Goal: Task Accomplishment & Management: Use online tool/utility

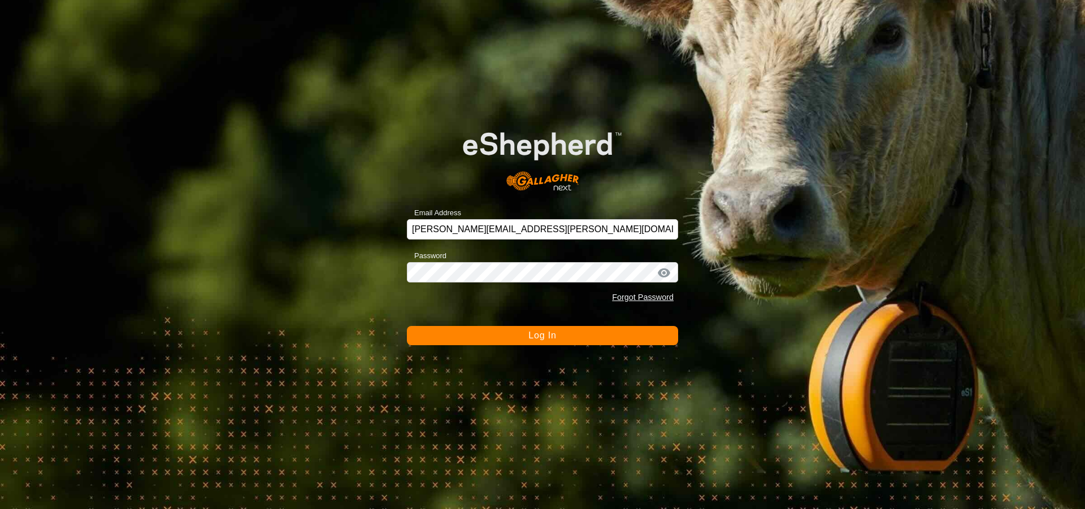
click at [472, 345] on button "Log In" at bounding box center [542, 335] width 271 height 19
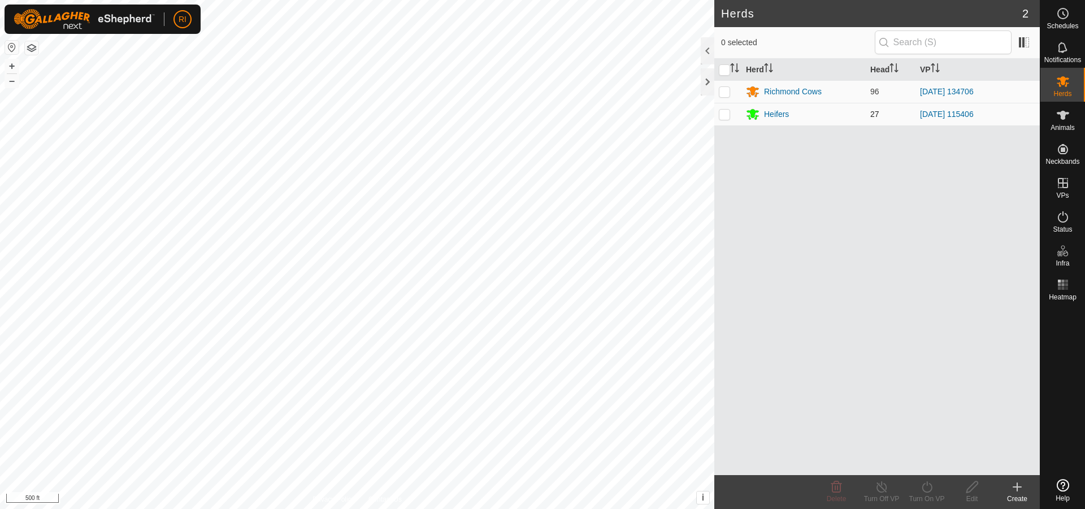
click at [723, 117] on p-checkbox at bounding box center [724, 114] width 11 height 9
checkbox input "true"
click at [928, 483] on icon at bounding box center [927, 487] width 14 height 14
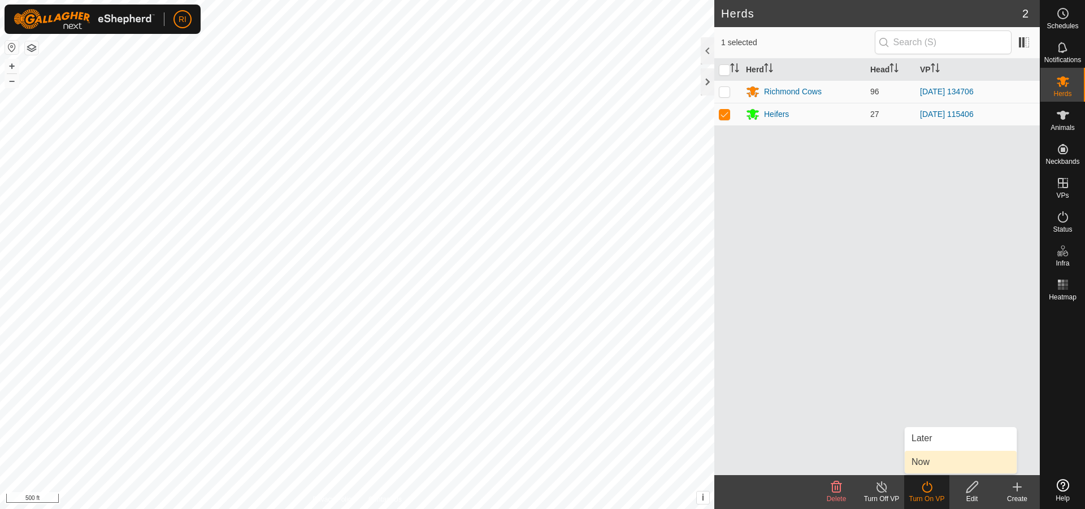
click at [928, 466] on link "Now" at bounding box center [961, 462] width 112 height 23
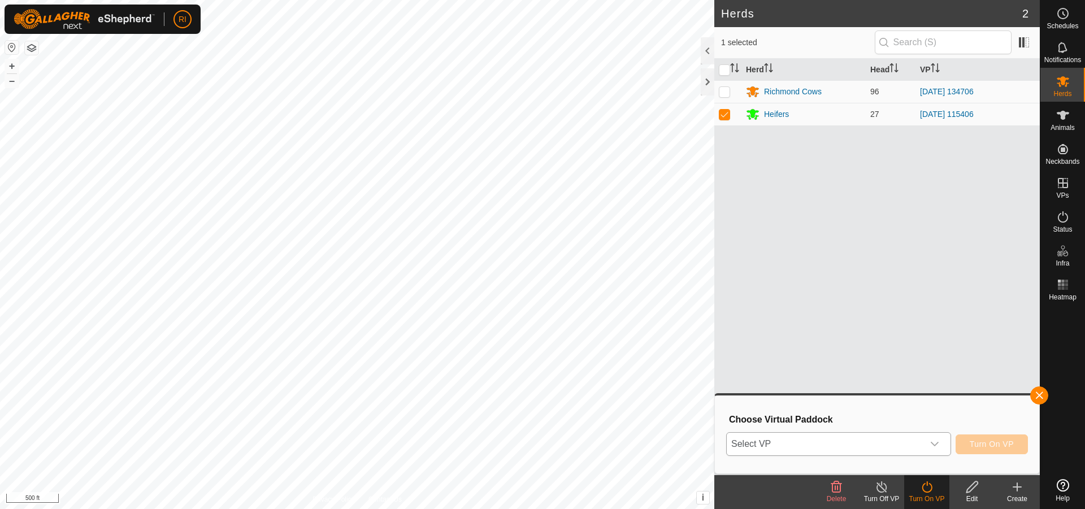
click at [933, 447] on icon "dropdown trigger" at bounding box center [934, 444] width 9 height 9
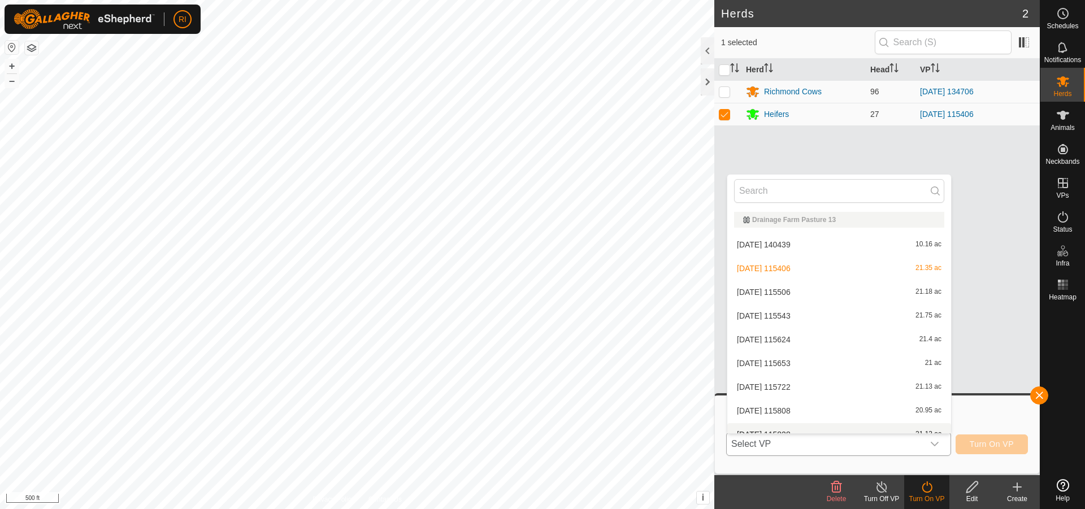
scroll to position [12, 0]
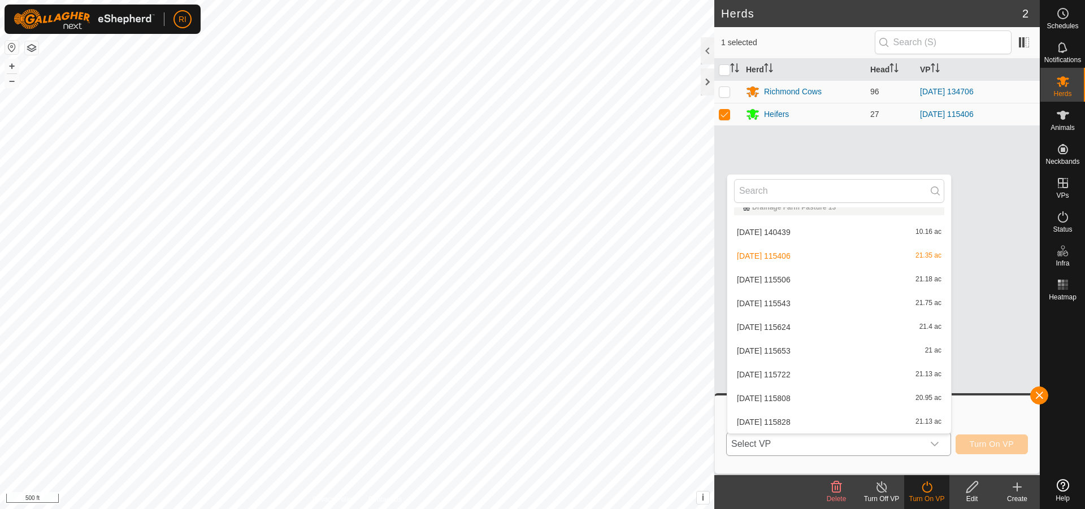
click at [803, 281] on li "[DATE] 115506 21.18 ac" at bounding box center [839, 279] width 224 height 23
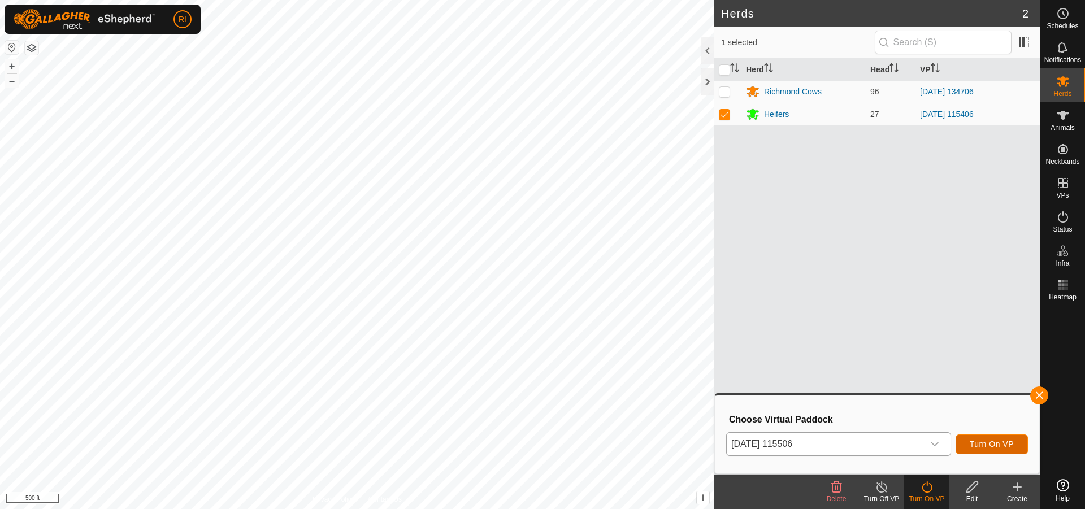
click at [980, 443] on span "Turn On VP" at bounding box center [992, 444] width 44 height 9
